Goal: Navigation & Orientation: Find specific page/section

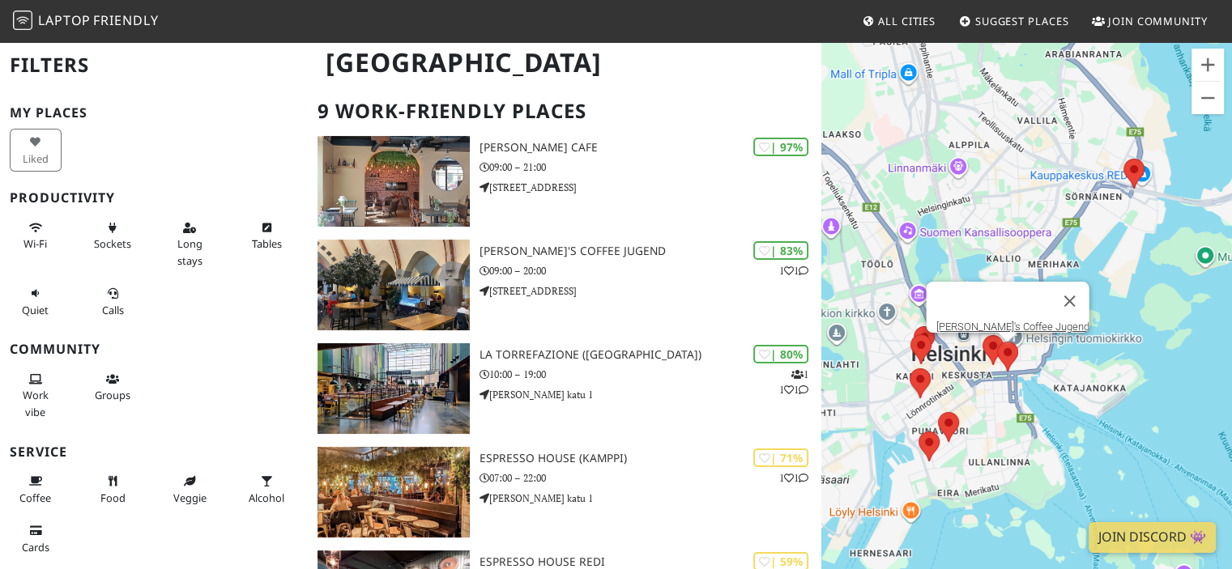
scroll to position [81, 0]
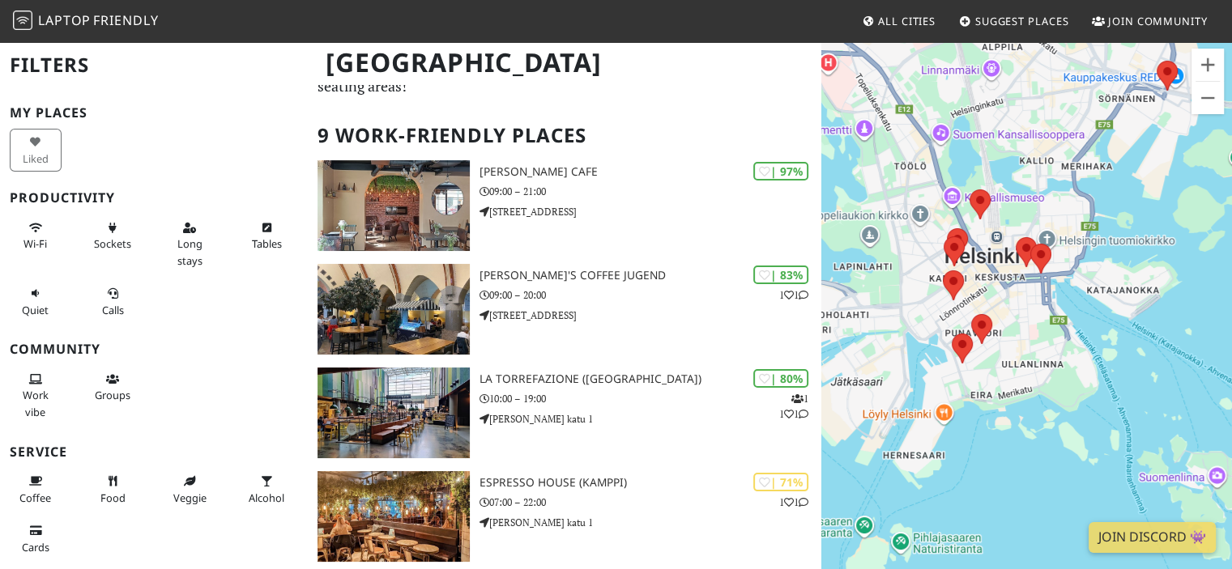
drag, startPoint x: 928, startPoint y: 235, endPoint x: 963, endPoint y: 135, distance: 105.5
click at [963, 135] on div at bounding box center [1026, 324] width 411 height 569
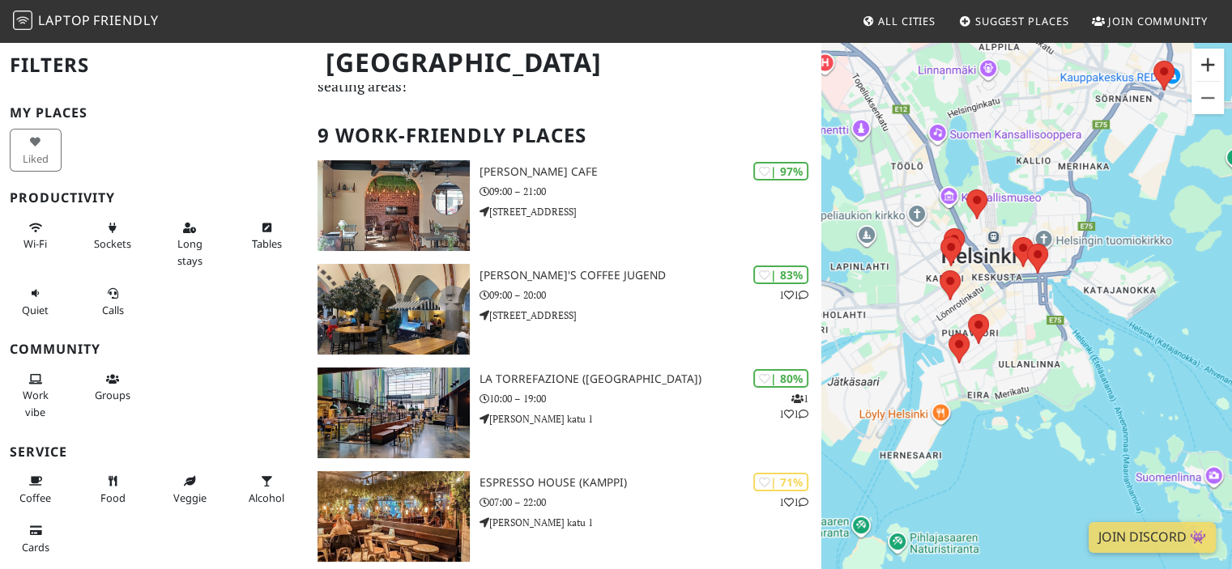
click at [1212, 67] on button "Suurenna" at bounding box center [1207, 65] width 32 height 32
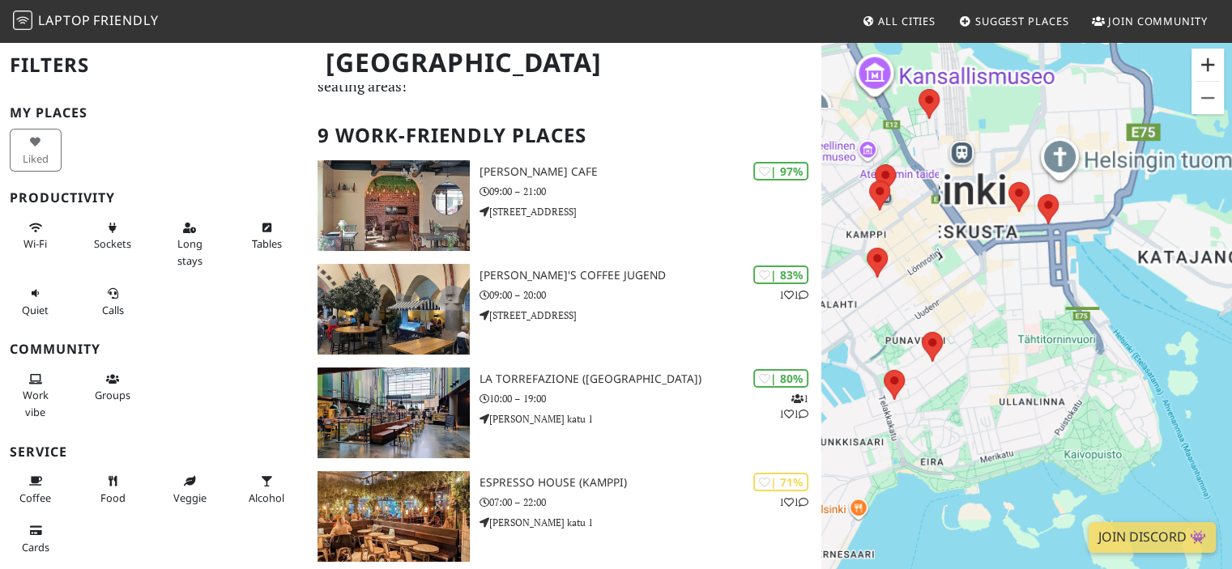
click at [1212, 67] on button "Suurenna" at bounding box center [1207, 65] width 32 height 32
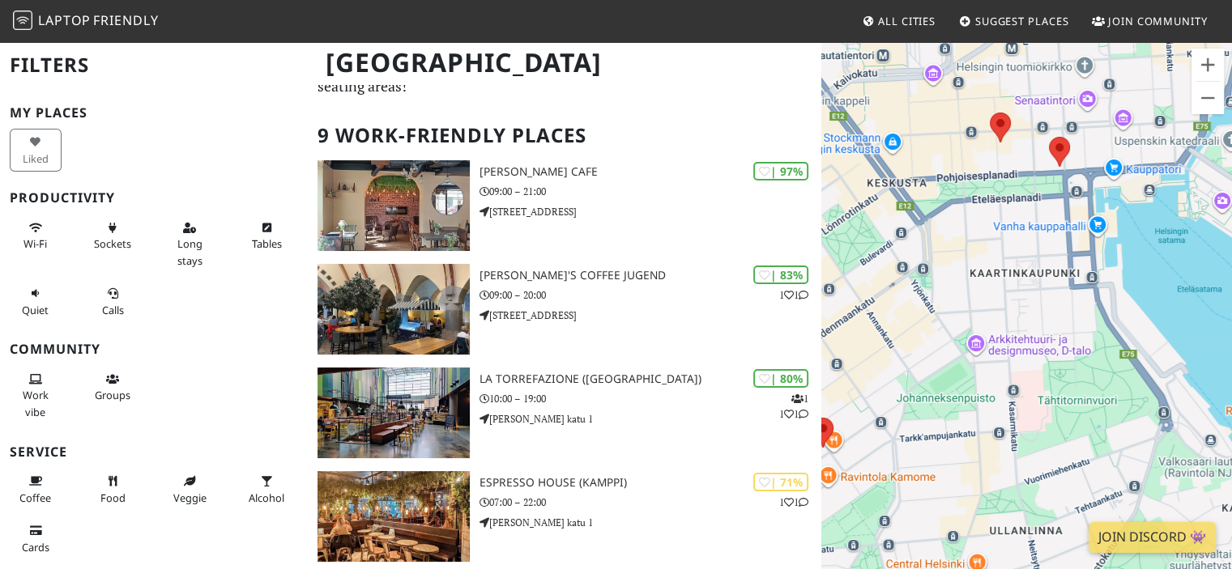
drag, startPoint x: 1110, startPoint y: 277, endPoint x: 1066, endPoint y: 394, distance: 125.3
click at [1067, 398] on div at bounding box center [1026, 324] width 411 height 569
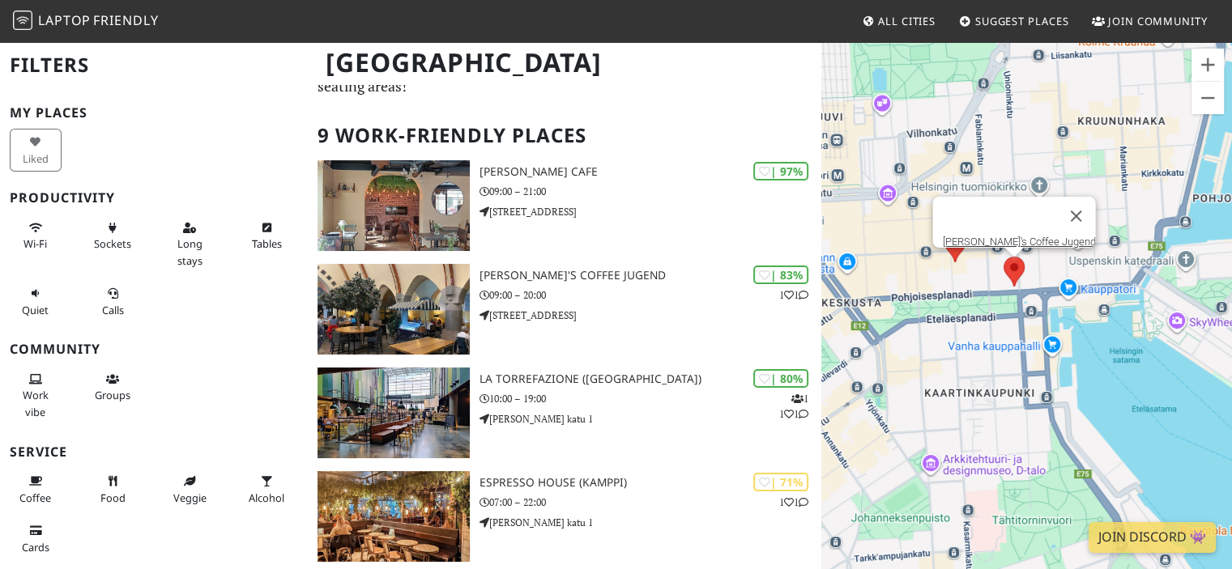
click at [1003, 257] on area at bounding box center [1003, 257] width 0 height 0
click at [1059, 200] on button "Sulje" at bounding box center [1075, 216] width 39 height 39
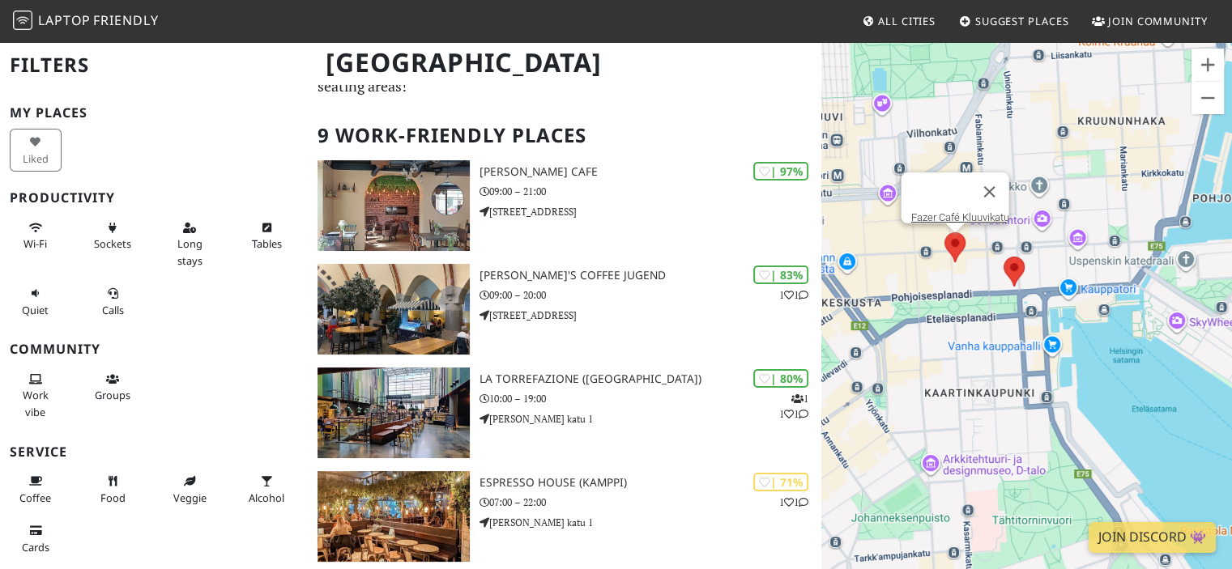
click at [944, 232] on area at bounding box center [944, 232] width 0 height 0
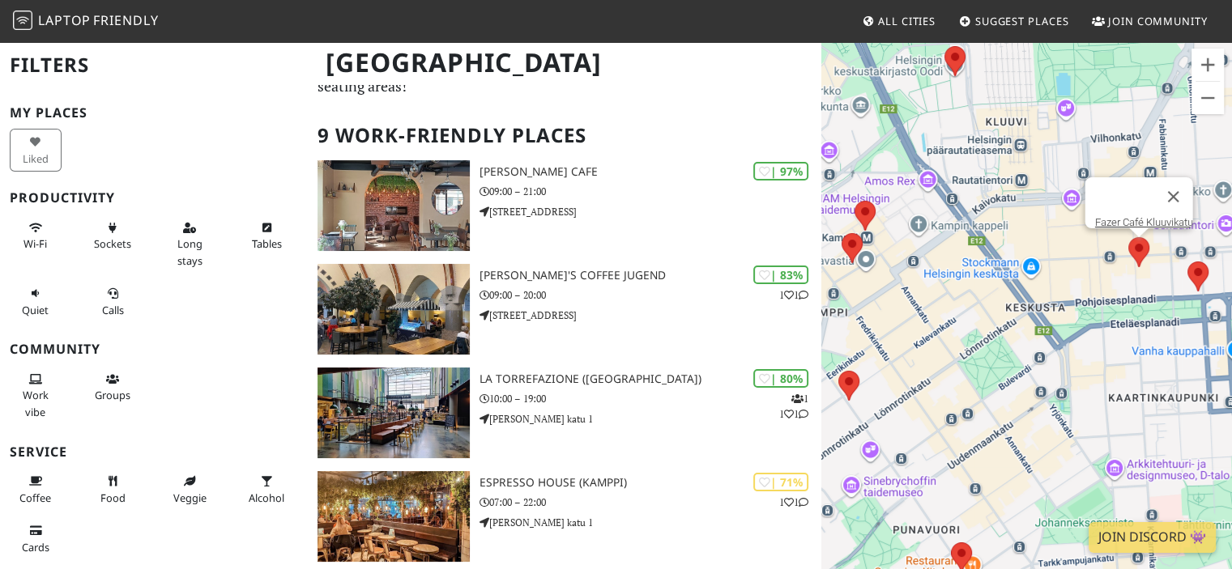
drag, startPoint x: 991, startPoint y: 309, endPoint x: 1178, endPoint y: 311, distance: 186.3
click at [1178, 311] on div "Fazer Café Kluuvikatu" at bounding box center [1026, 324] width 411 height 569
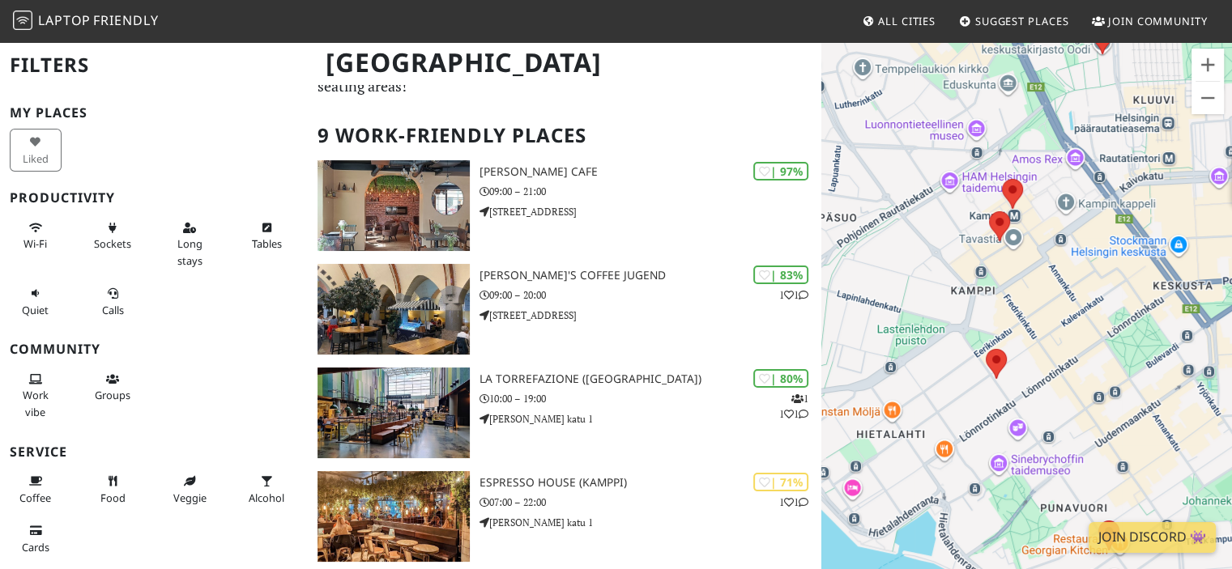
drag, startPoint x: 999, startPoint y: 328, endPoint x: 1148, endPoint y: 305, distance: 150.9
click at [1148, 305] on div "Fazer Café Kluuvikatu" at bounding box center [1026, 324] width 411 height 569
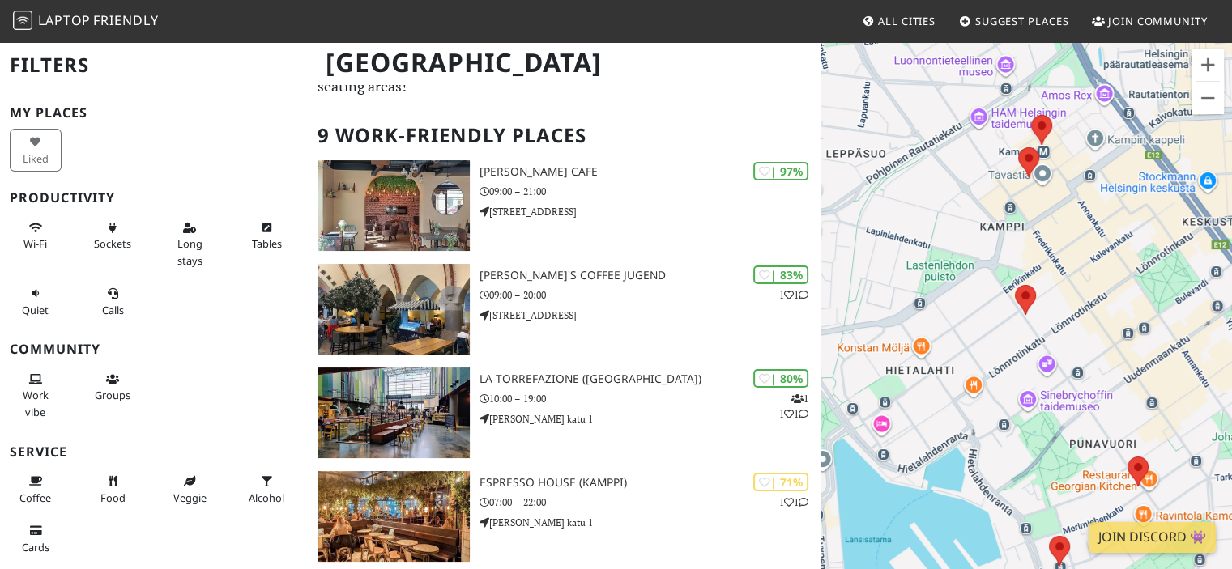
drag, startPoint x: 985, startPoint y: 312, endPoint x: 1005, endPoint y: 258, distance: 57.2
click at [1005, 258] on div "Fazer Café Kluuvikatu" at bounding box center [1026, 324] width 411 height 569
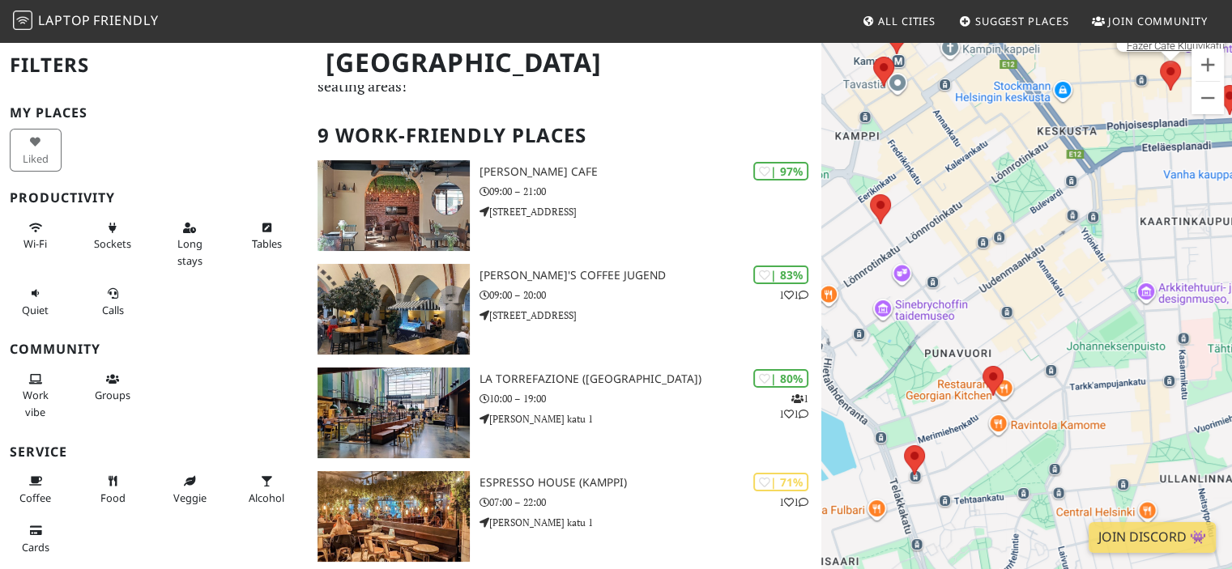
drag, startPoint x: 1088, startPoint y: 344, endPoint x: 914, endPoint y: 228, distance: 209.8
click at [914, 228] on div "Fazer Café Kluuvikatu" at bounding box center [1026, 324] width 411 height 569
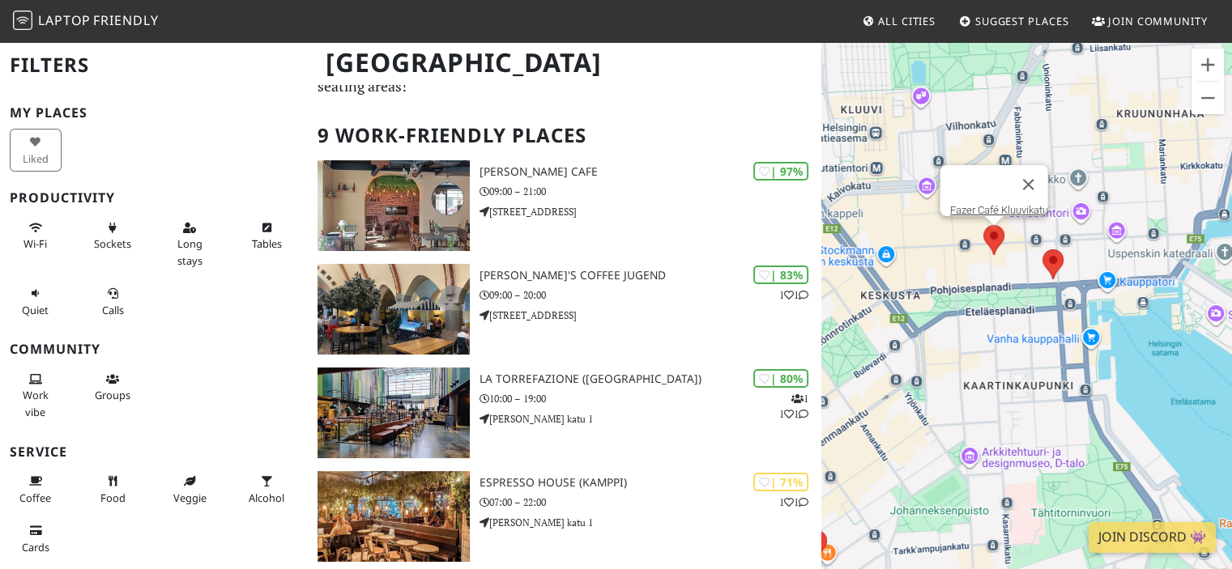
drag, startPoint x: 1030, startPoint y: 305, endPoint x: 897, endPoint y: 509, distance: 244.2
click at [897, 509] on div "Fazer Café Kluuvikatu" at bounding box center [1026, 324] width 411 height 569
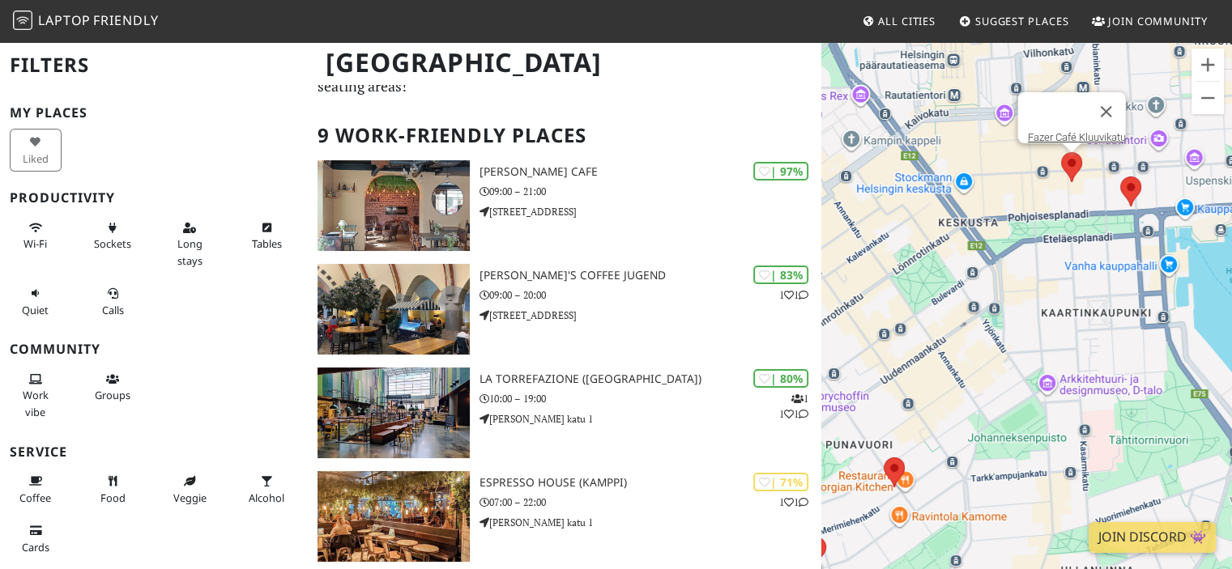
drag, startPoint x: 925, startPoint y: 394, endPoint x: 975, endPoint y: 333, distance: 79.4
click at [978, 326] on div "Fazer Café Kluuvikatu" at bounding box center [1026, 324] width 411 height 569
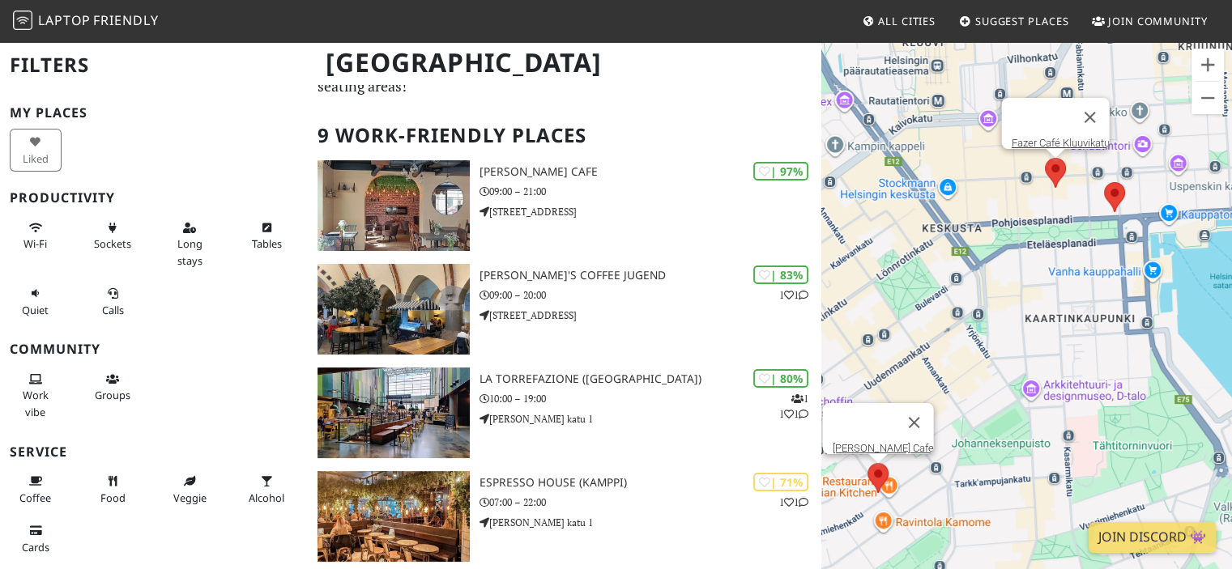
click at [875, 485] on div "Fazer Café Kluuvikatu Ziara's Cafe" at bounding box center [1026, 324] width 411 height 569
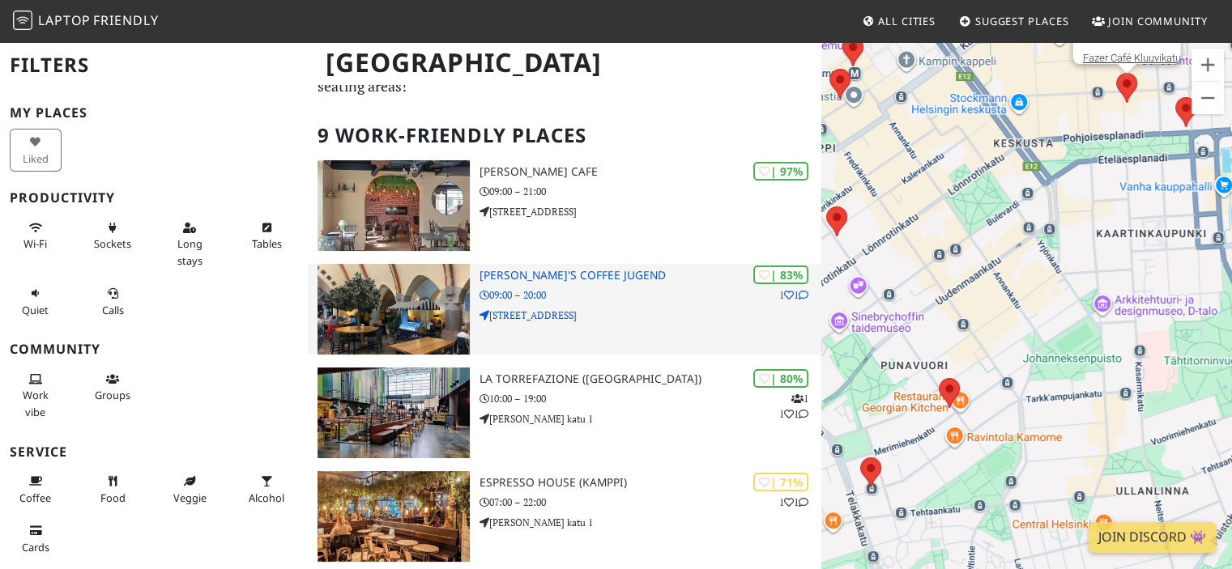
drag, startPoint x: 929, startPoint y: 411, endPoint x: 735, endPoint y: 279, distance: 234.5
click at [974, 307] on div "Fazer Café Kluuvikatu" at bounding box center [1026, 324] width 411 height 569
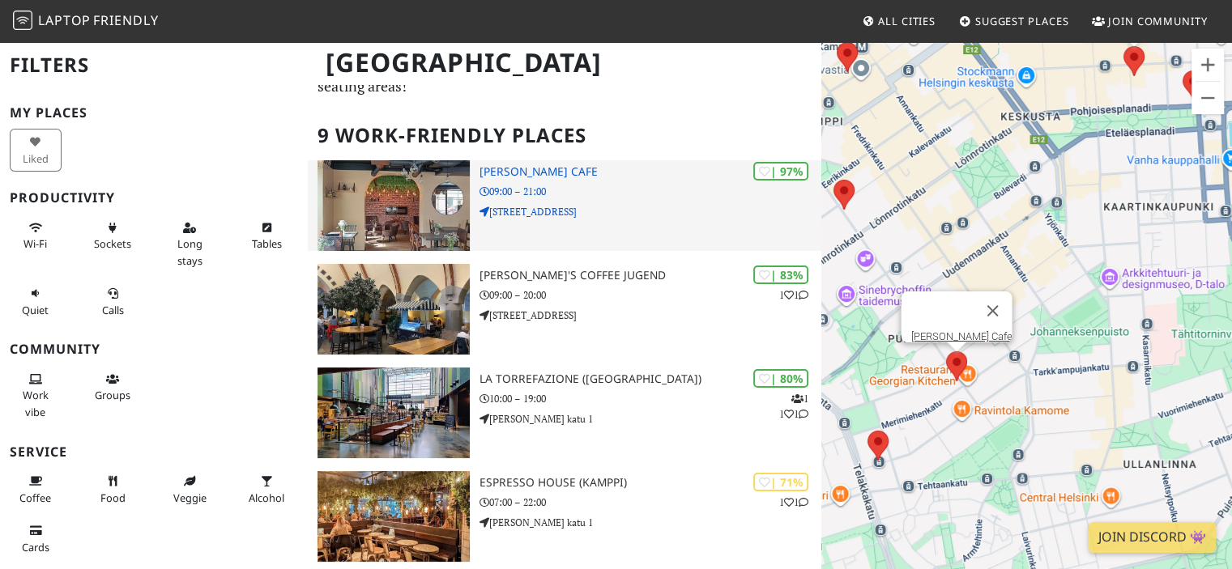
click at [501, 165] on h3 "[PERSON_NAME] Cafe" at bounding box center [650, 172] width 343 height 14
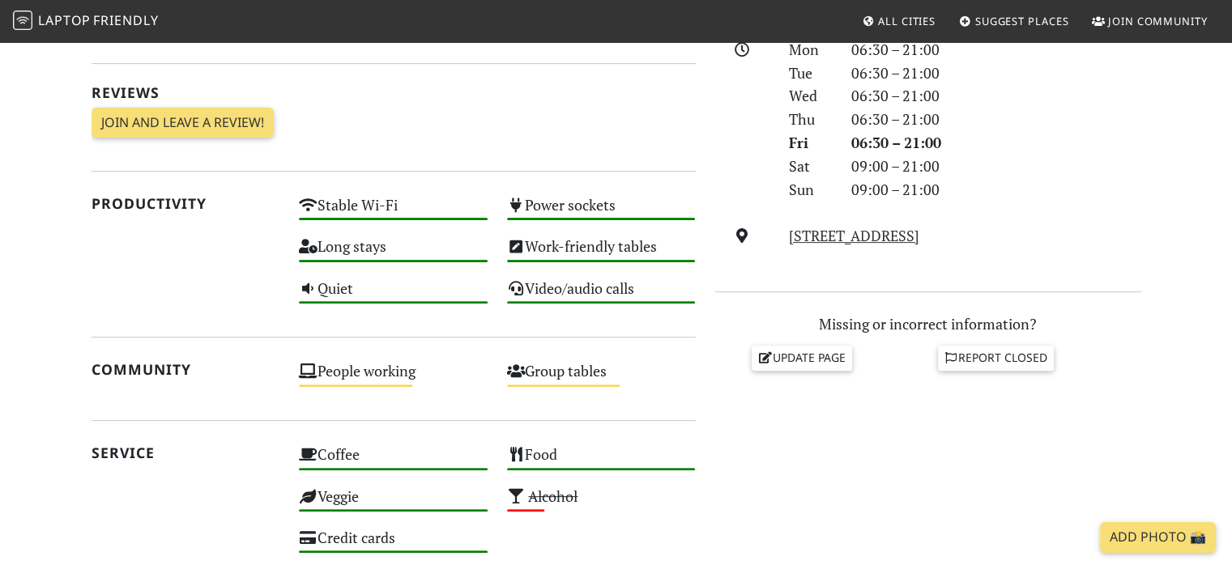
scroll to position [392, 0]
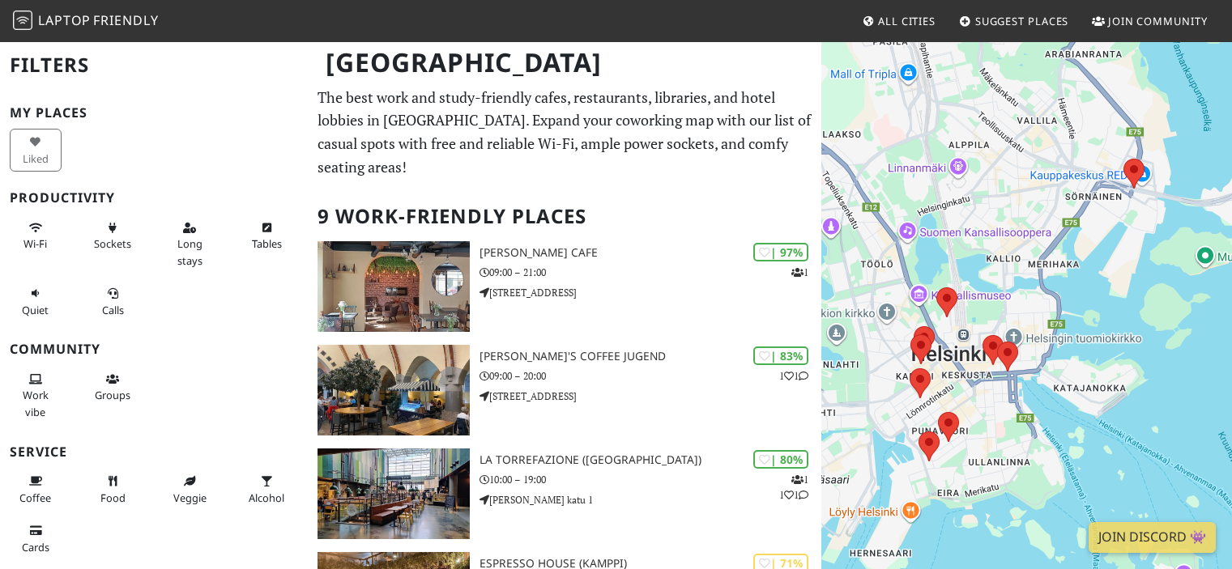
scroll to position [81, 0]
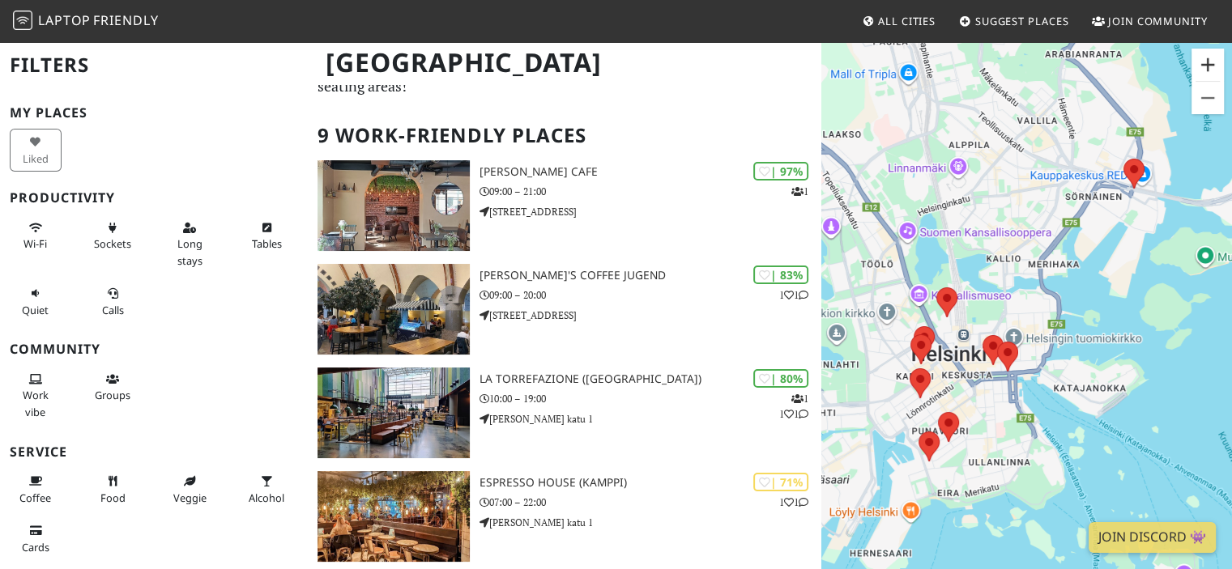
click at [1208, 67] on button "Suurenna" at bounding box center [1207, 65] width 32 height 32
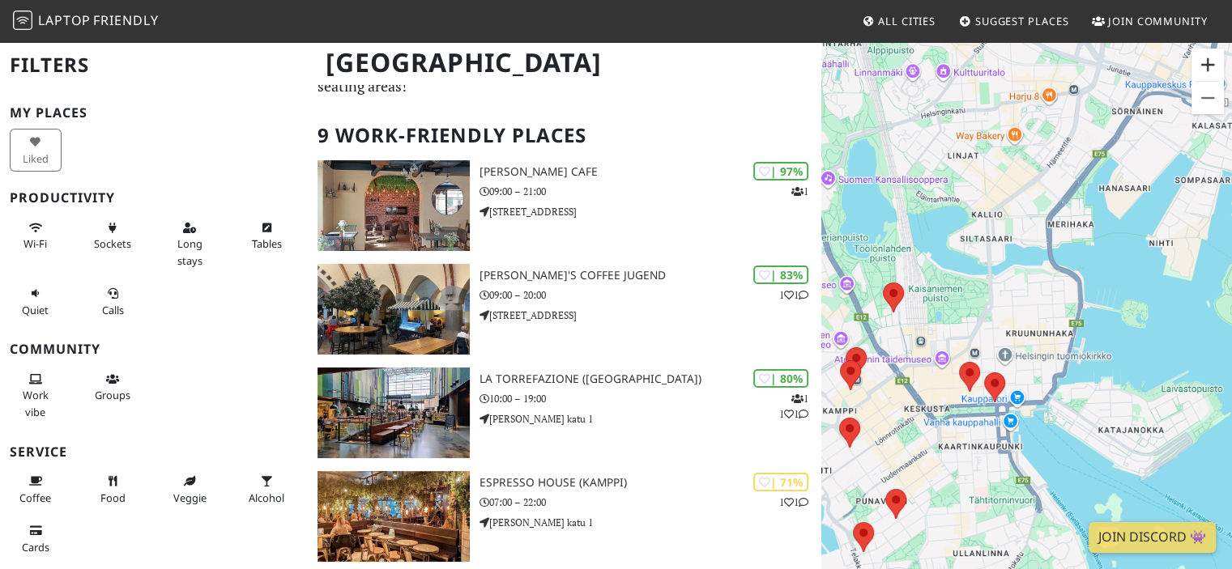
click at [1208, 67] on button "Suurenna" at bounding box center [1207, 65] width 32 height 32
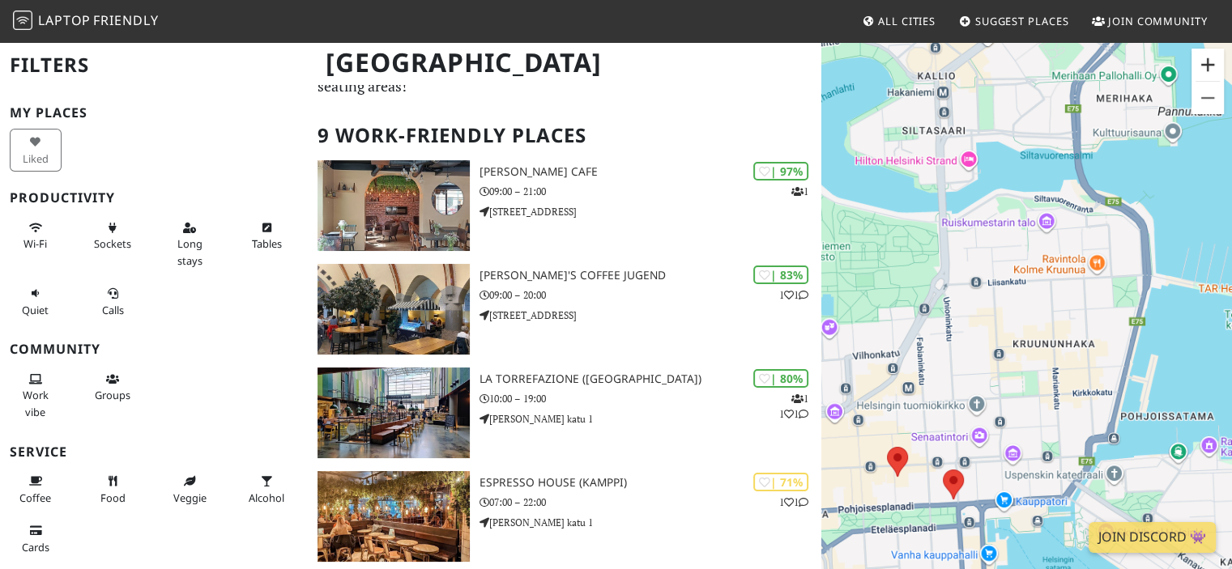
click at [1208, 67] on button "Suurenna" at bounding box center [1207, 65] width 32 height 32
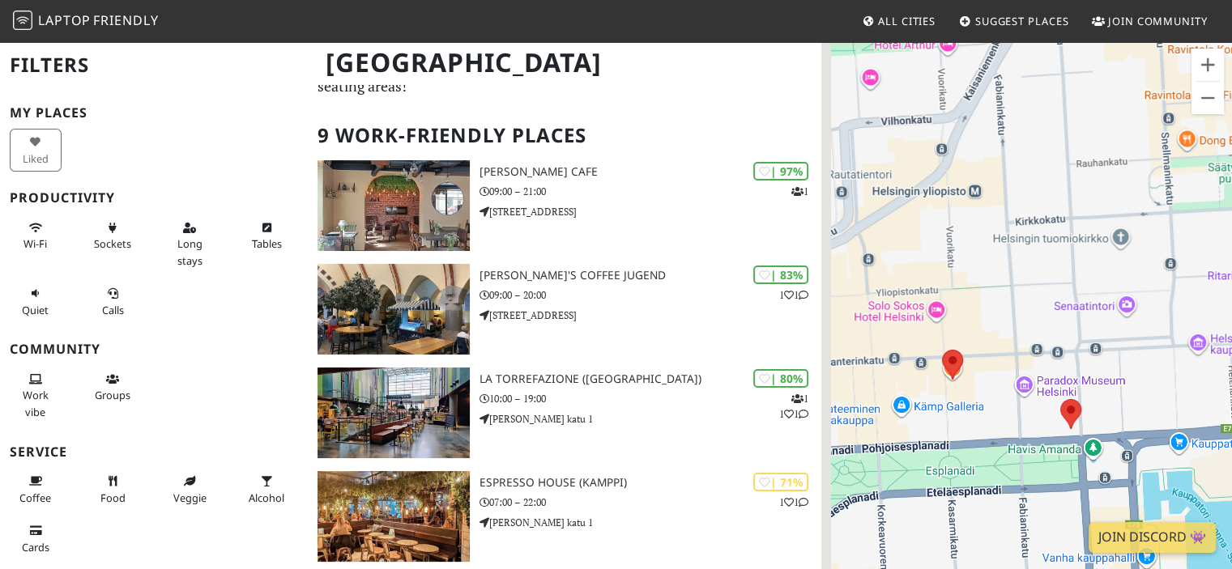
drag, startPoint x: 884, startPoint y: 508, endPoint x: 1087, endPoint y: 232, distance: 341.8
click at [1087, 232] on div at bounding box center [1026, 324] width 411 height 569
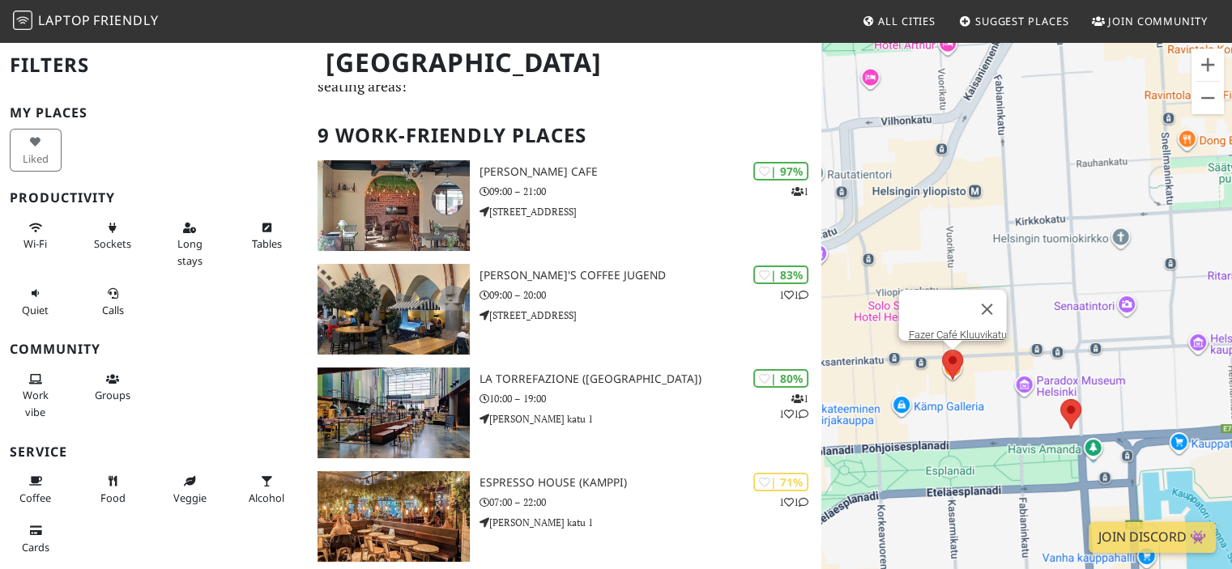
click at [942, 350] on area at bounding box center [942, 350] width 0 height 0
click at [939, 329] on link "Fazer Café Kluuvikatu" at bounding box center [957, 335] width 98 height 12
